Goal: Understand process/instructions: Learn how to perform a task or action

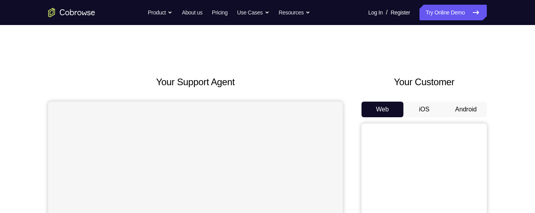
click at [471, 105] on button "Android" at bounding box center [466, 110] width 42 height 16
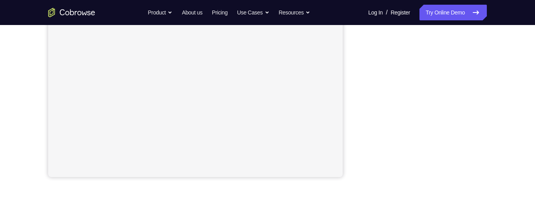
scroll to position [197, 0]
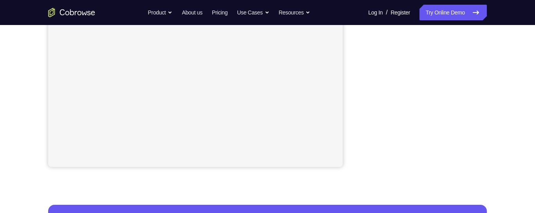
click at [505, 61] on div "Your Support Agent Your Customer Web iOS Android Next Steps We’d be happy to gi…" at bounding box center [267, 86] width 501 height 516
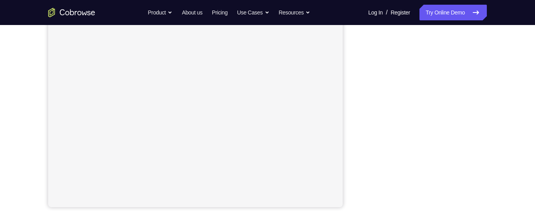
scroll to position [178, 0]
